Goal: Navigation & Orientation: Find specific page/section

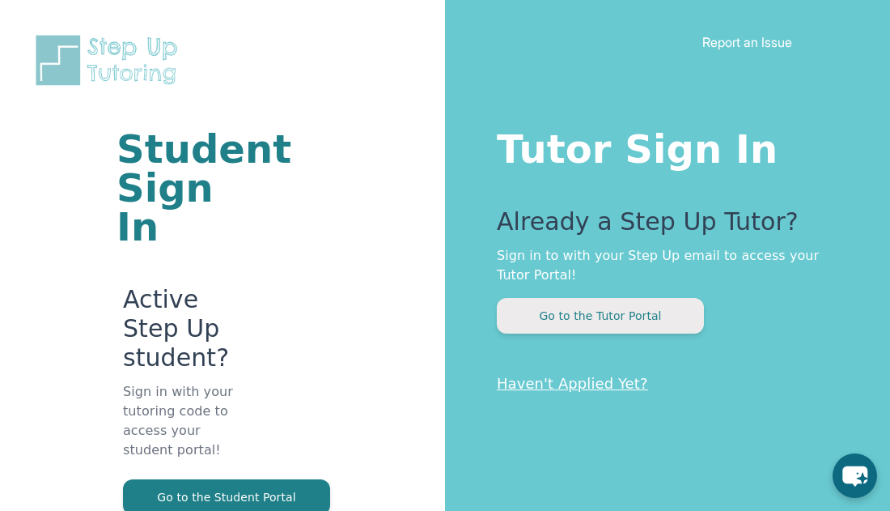
click at [674, 318] on button "Go to the Tutor Portal" at bounding box center [600, 316] width 207 height 36
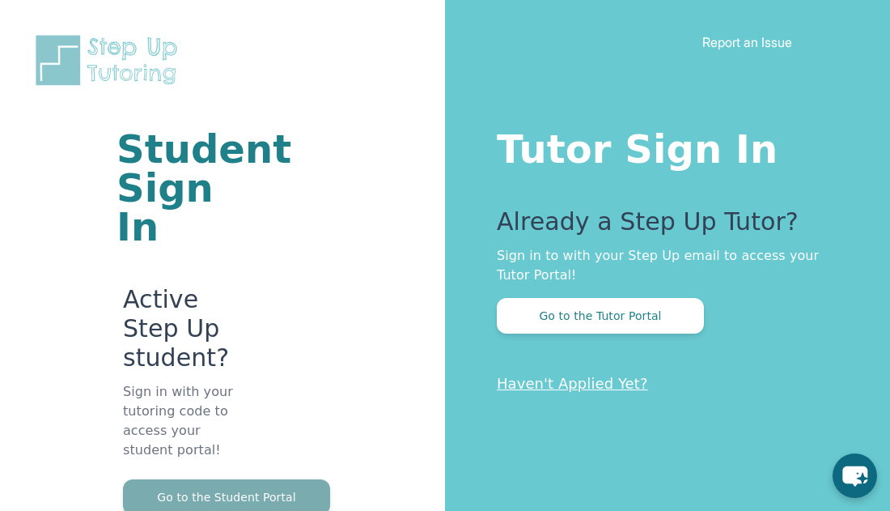
click at [267, 479] on button "Go to the Student Portal" at bounding box center [226, 497] width 207 height 36
click at [261, 479] on button "Go to the Student Portal" at bounding box center [226, 497] width 207 height 36
